Goal: Browse casually

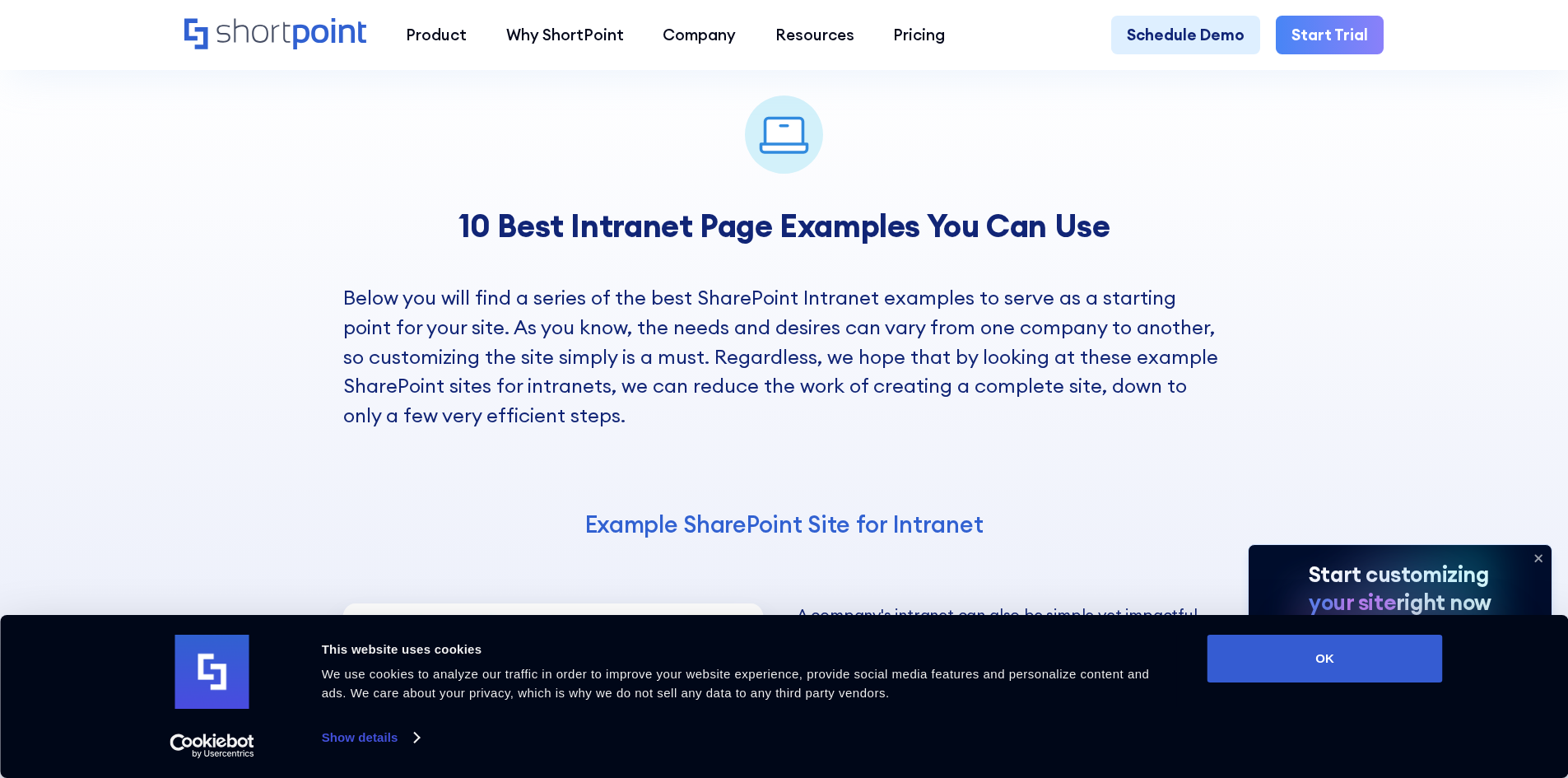
scroll to position [2964, 0]
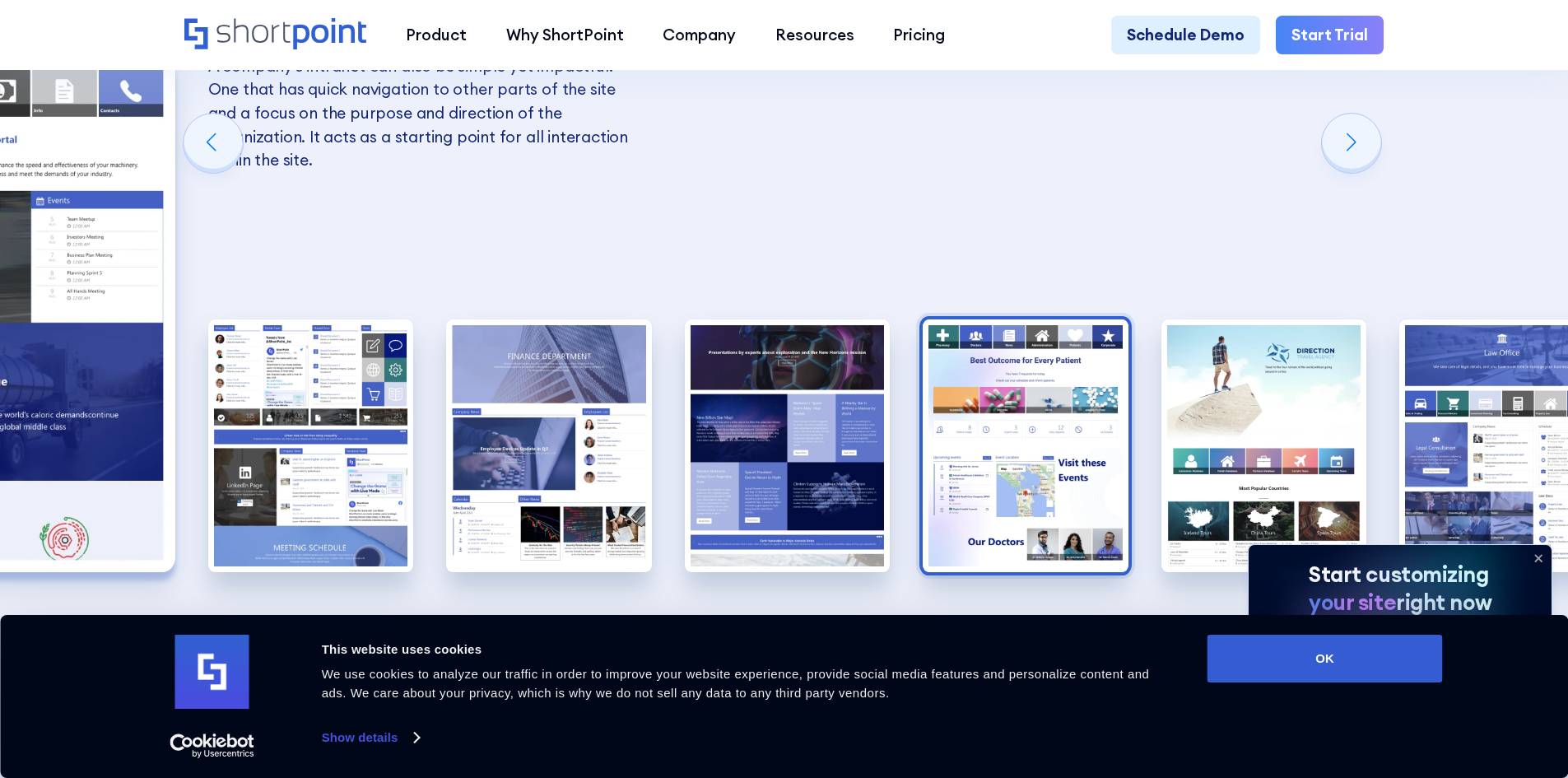
click at [927, 346] on img "6 / 10" at bounding box center [1026, 446] width 206 height 253
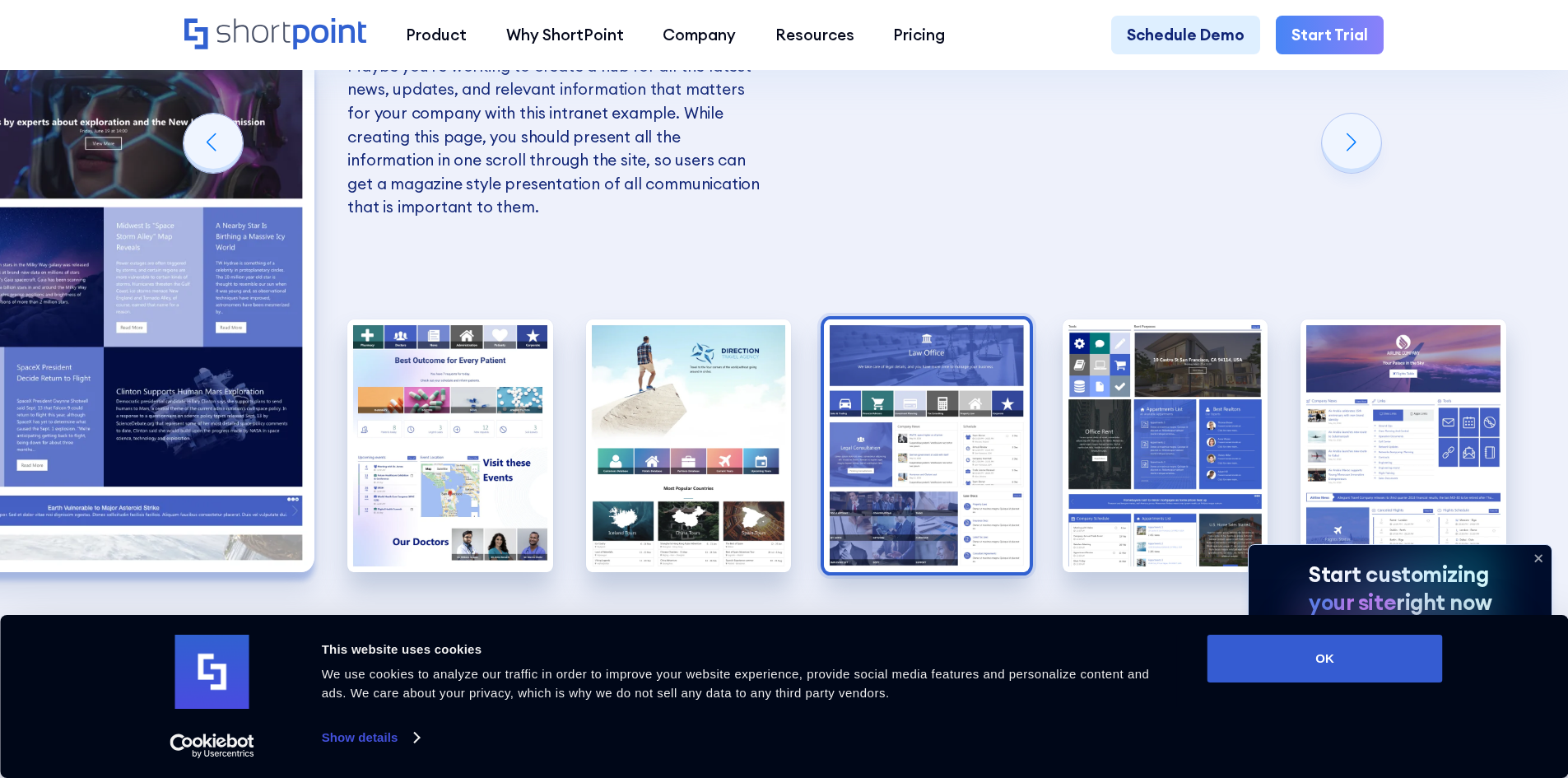
click at [895, 340] on img "8 / 10" at bounding box center [927, 446] width 206 height 253
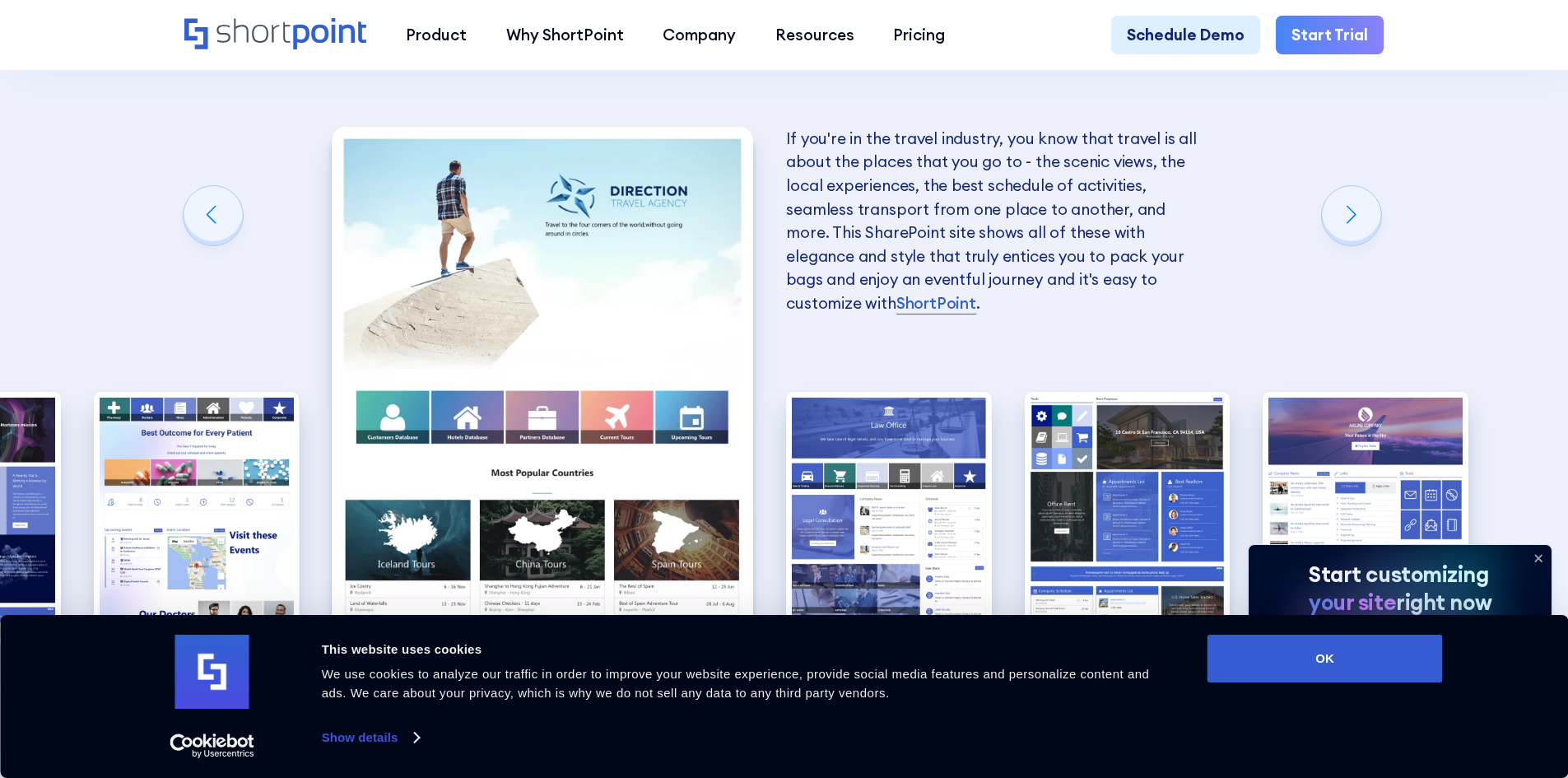
scroll to position [2854, 0]
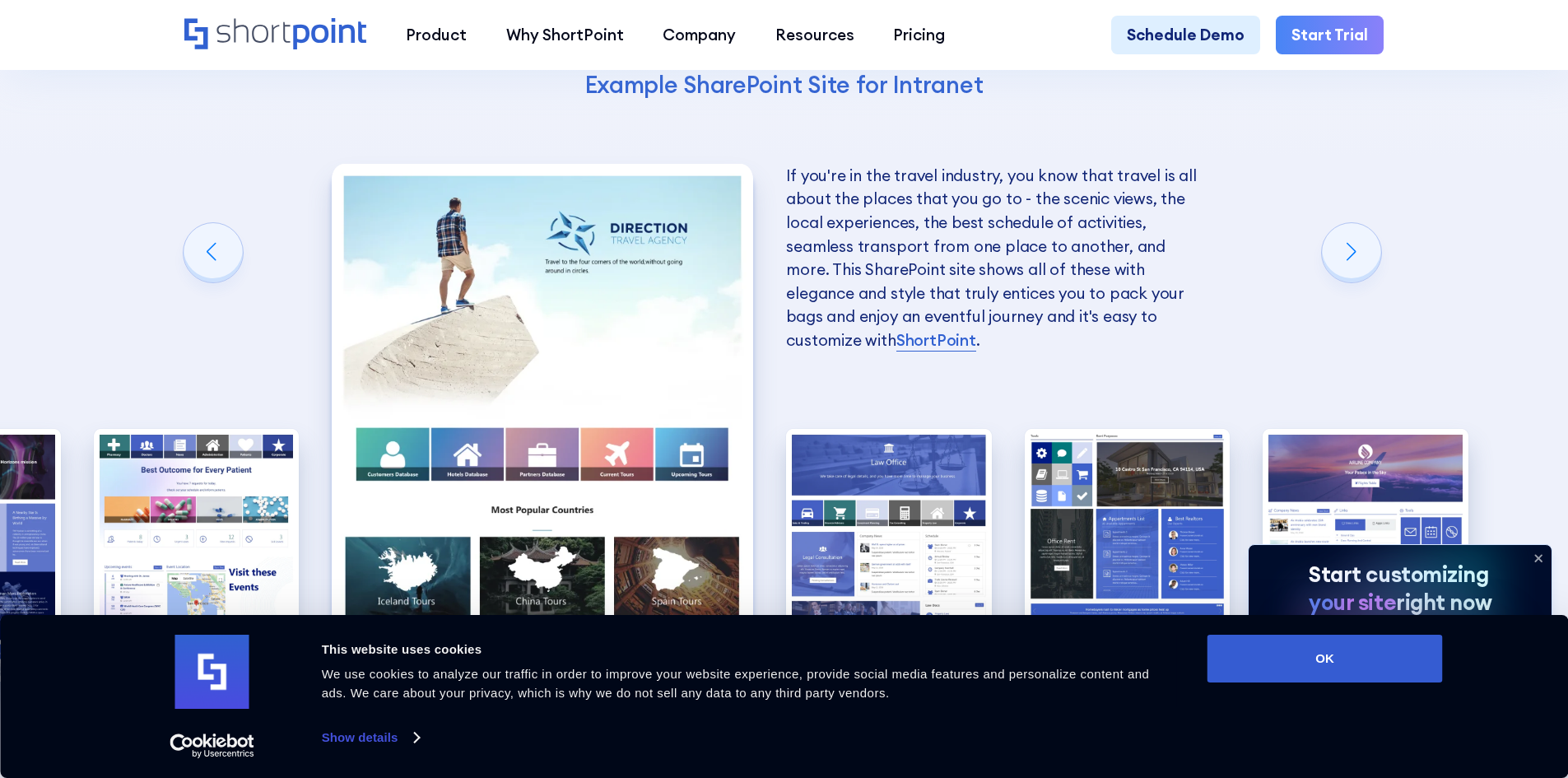
click at [560, 255] on img "7 / 10" at bounding box center [542, 423] width 421 height 518
click at [569, 213] on img "7 / 10" at bounding box center [542, 423] width 421 height 518
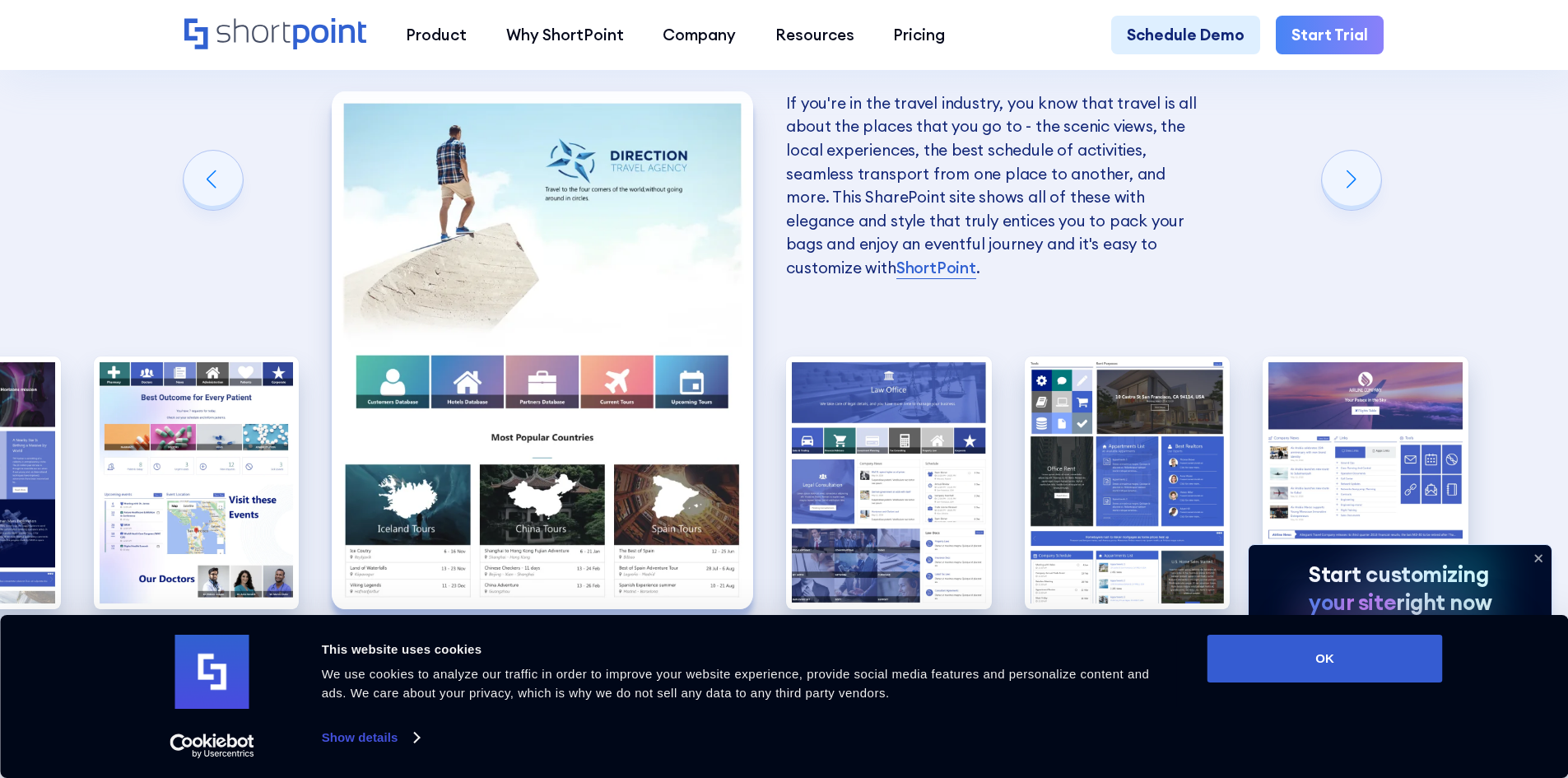
scroll to position [2964, 0]
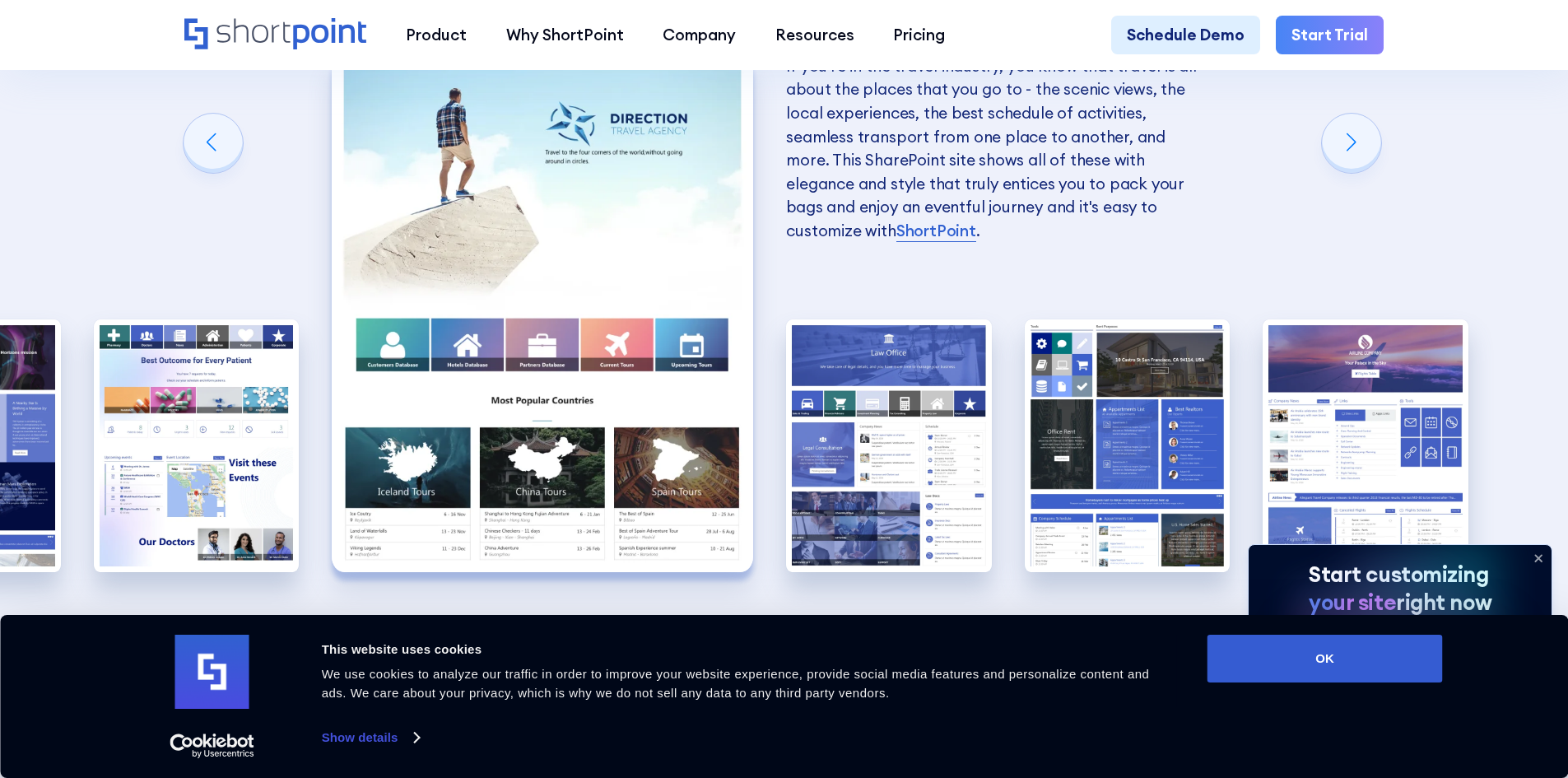
click at [674, 438] on img "7 / 10" at bounding box center [542, 313] width 421 height 518
click at [644, 344] on img "7 / 10" at bounding box center [542, 313] width 421 height 518
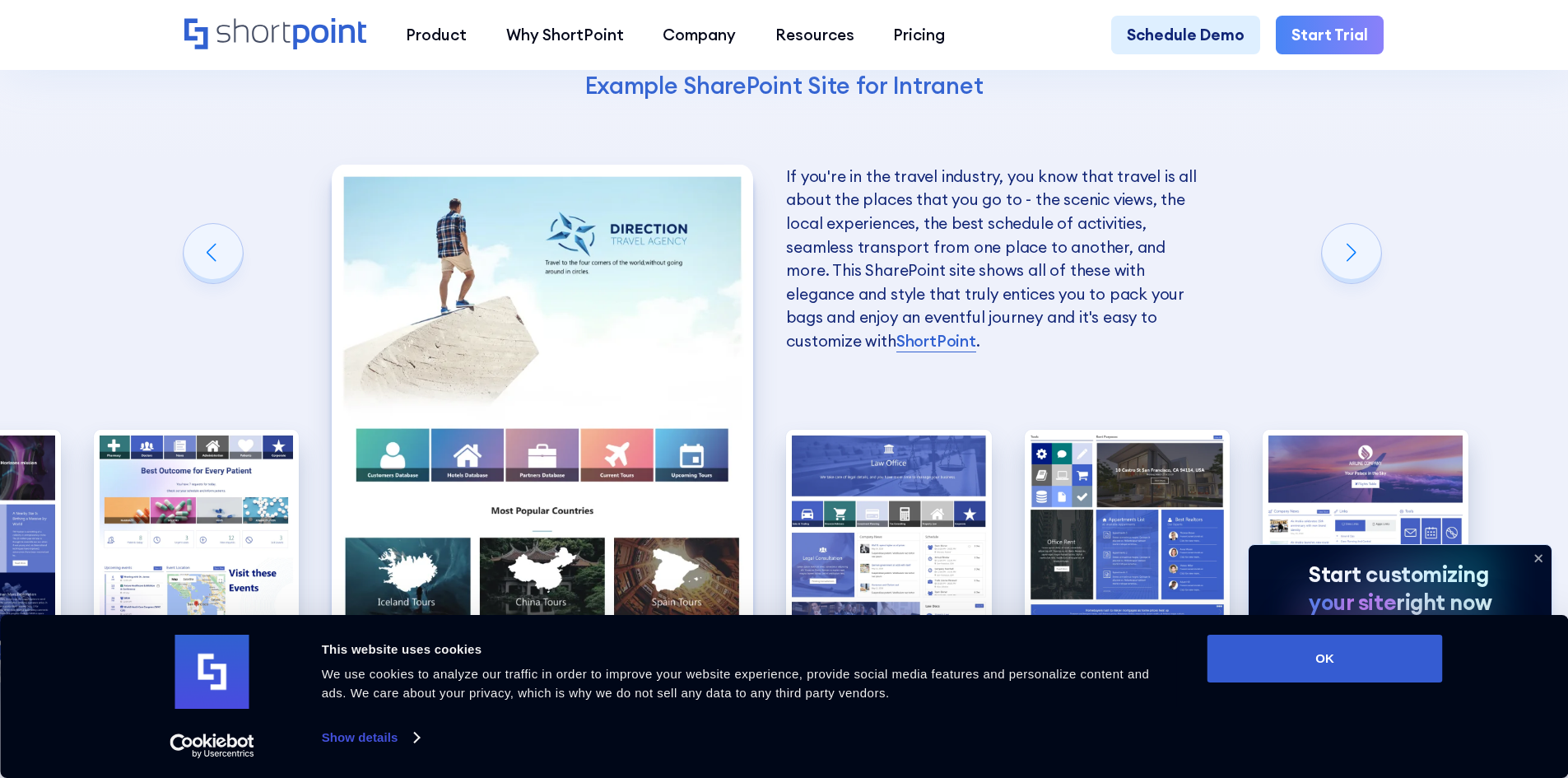
scroll to position [2854, 0]
click at [882, 429] on img "8 / 10" at bounding box center [889, 555] width 206 height 253
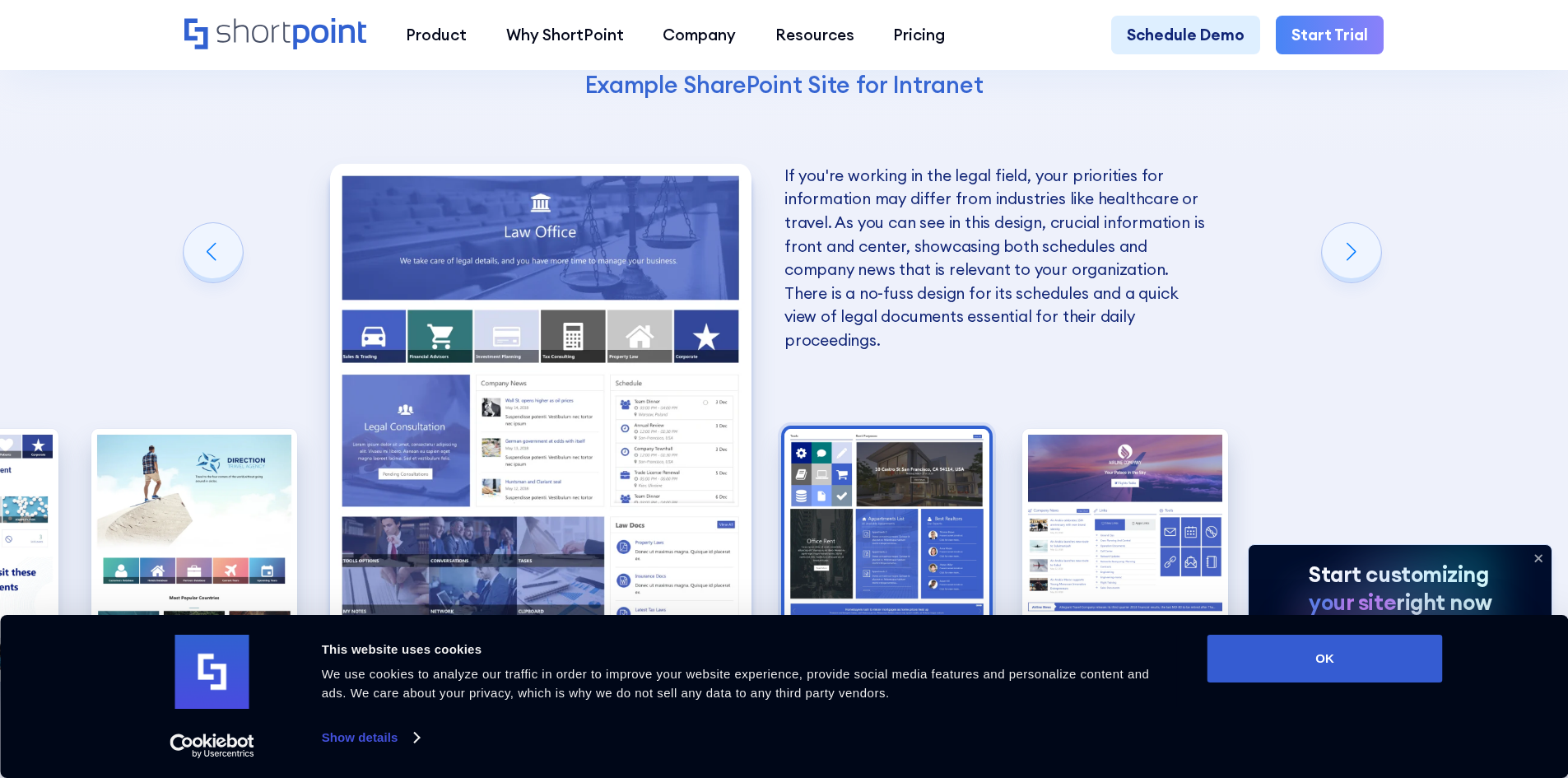
scroll to position [2744, 0]
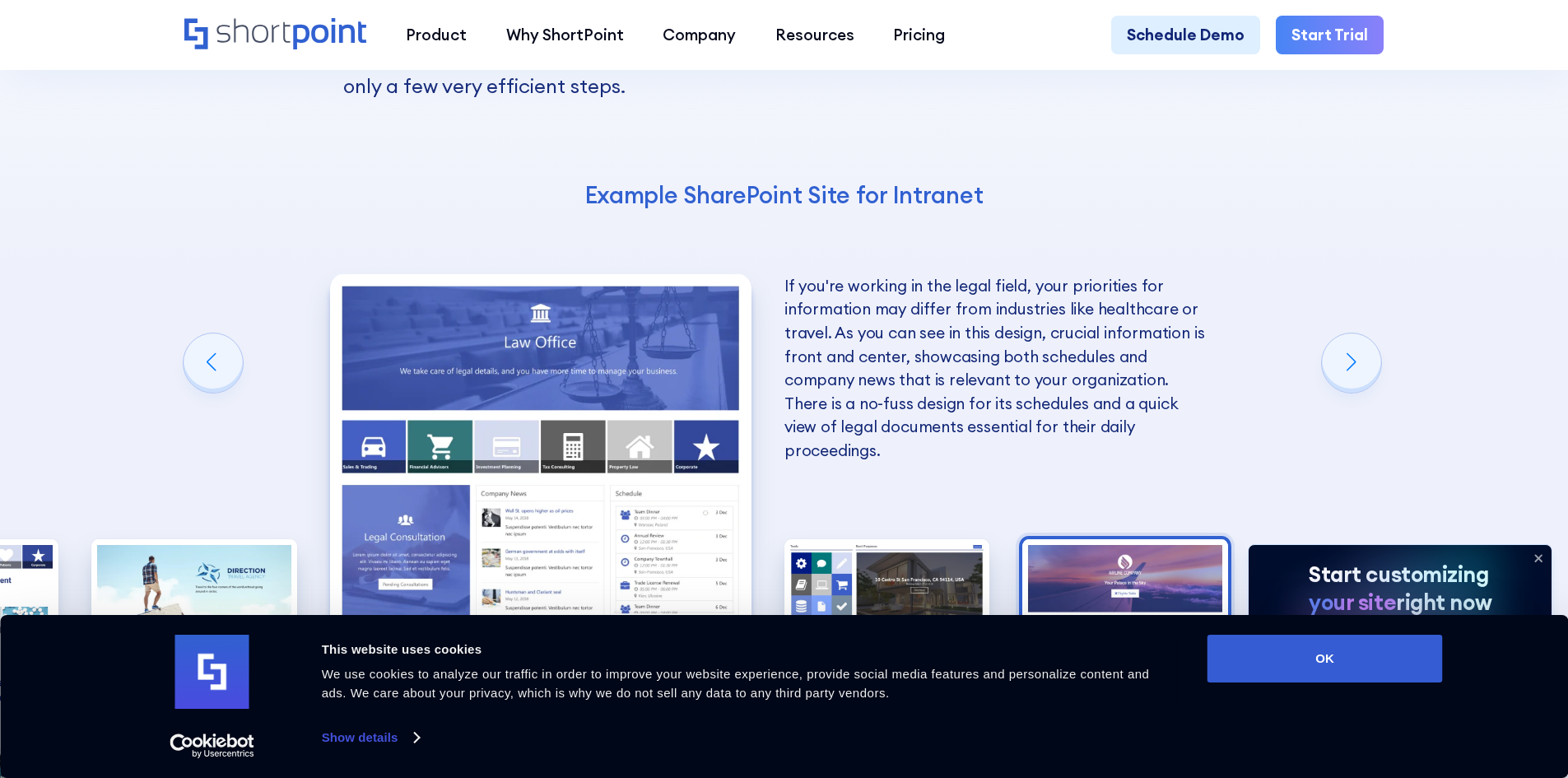
click at [1137, 540] on img "10 / 10" at bounding box center [1126, 665] width 206 height 253
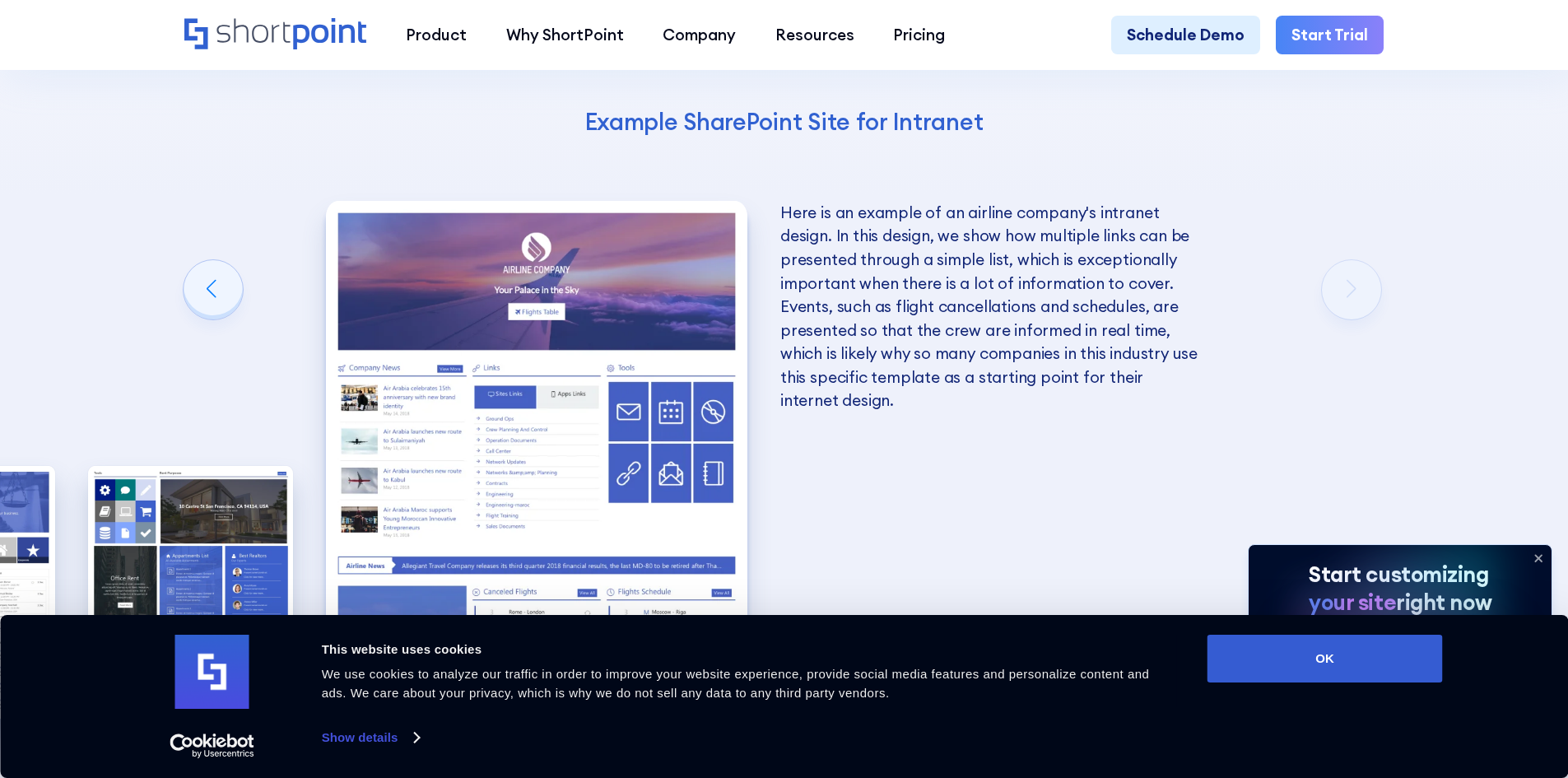
scroll to position [2854, 0]
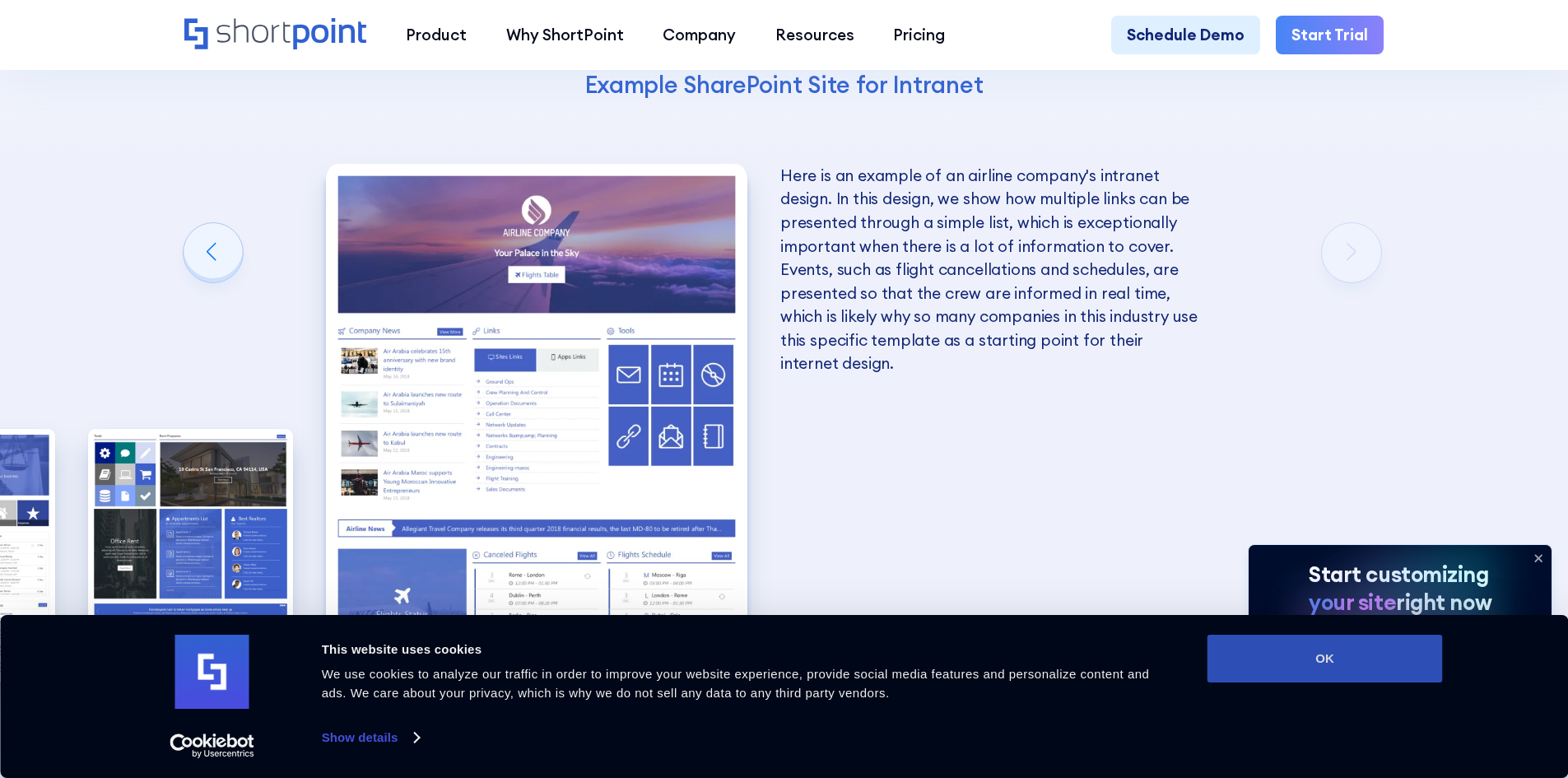
click at [1322, 650] on button "OK" at bounding box center [1325, 658] width 236 height 48
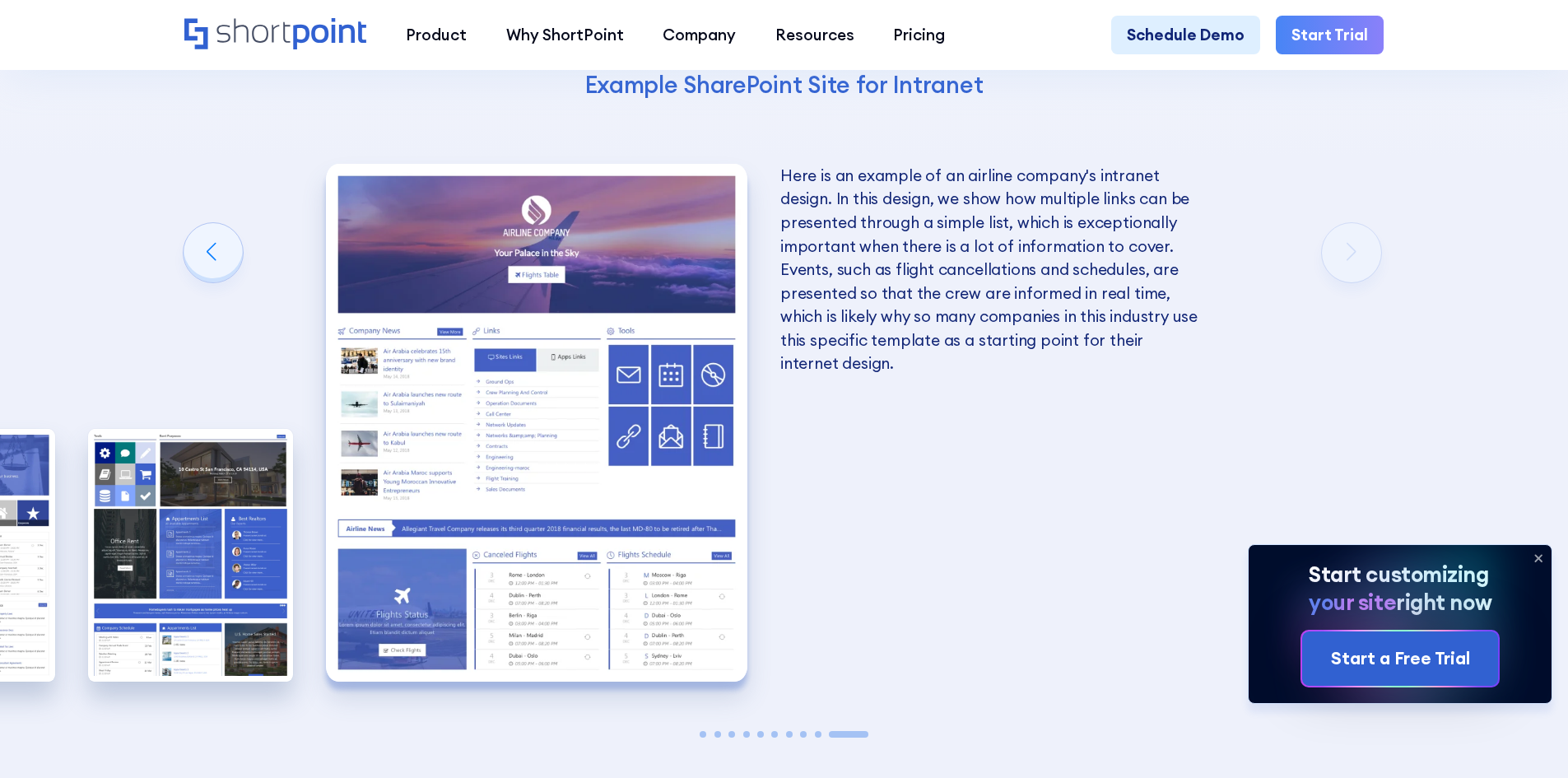
scroll to position [0, 0]
click at [1545, 558] on icon at bounding box center [1538, 558] width 26 height 26
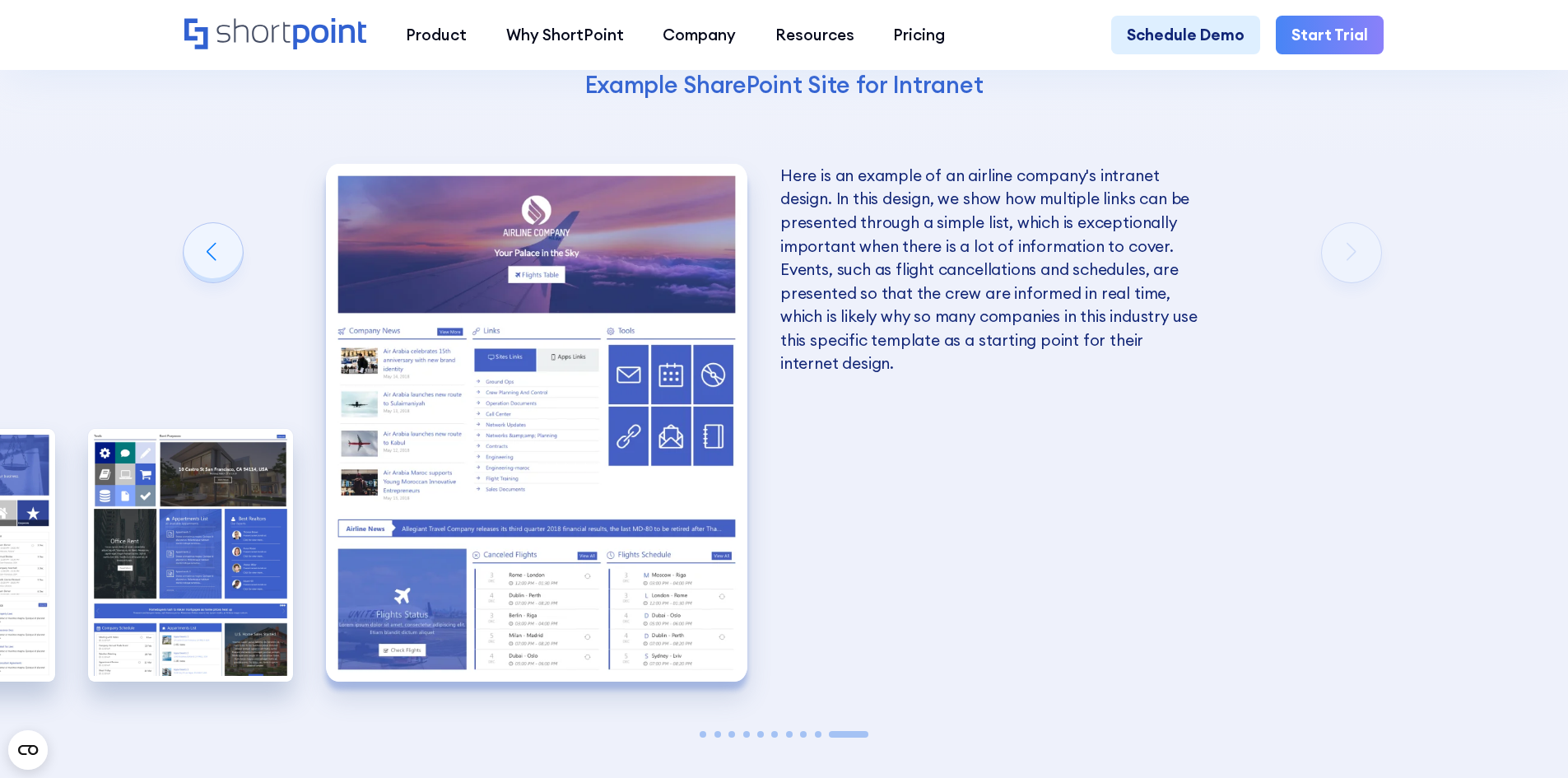
scroll to position [2744, 0]
